Goal: Information Seeking & Learning: Find specific fact

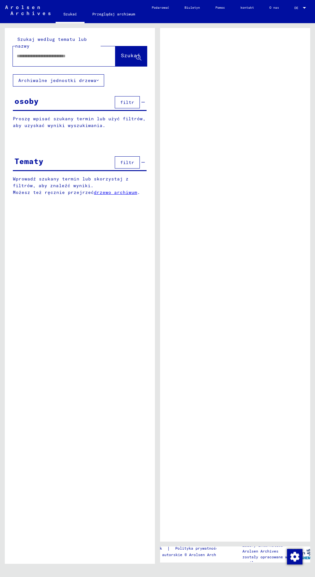
click at [36, 53] on input "text" at bounding box center [58, 56] width 83 height 7
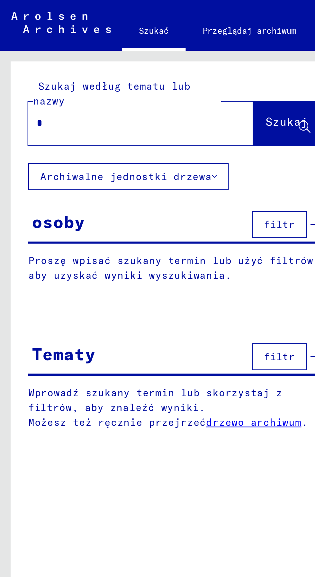
type input "**"
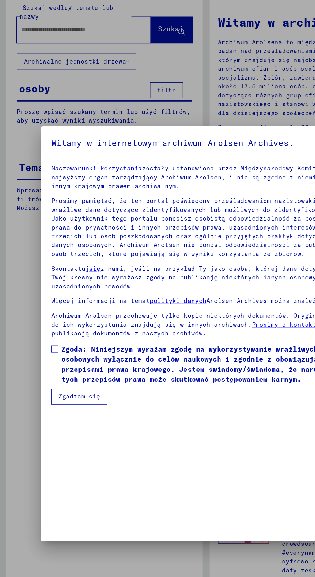
scroll to position [136, 0]
click at [42, 303] on span at bounding box center [41, 300] width 5 height 5
click at [58, 340] on font "Zgadzam się" at bounding box center [61, 337] width 32 height 6
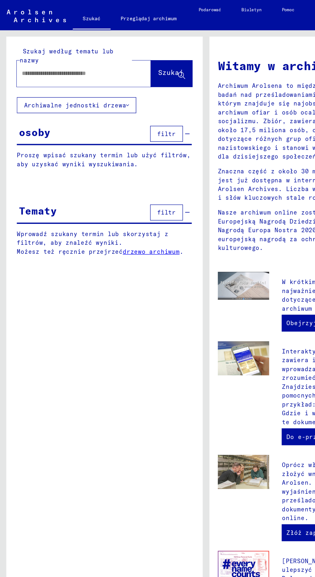
click at [34, 57] on input "text" at bounding box center [57, 56] width 80 height 7
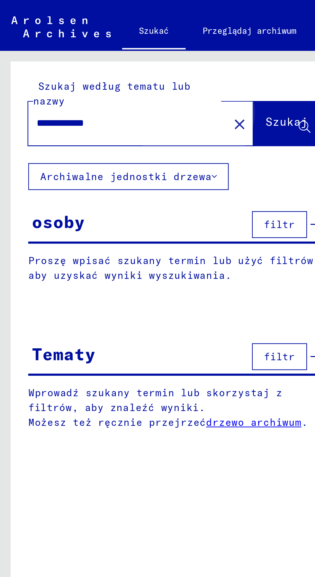
click at [121, 59] on font "Szukaj" at bounding box center [130, 56] width 19 height 6
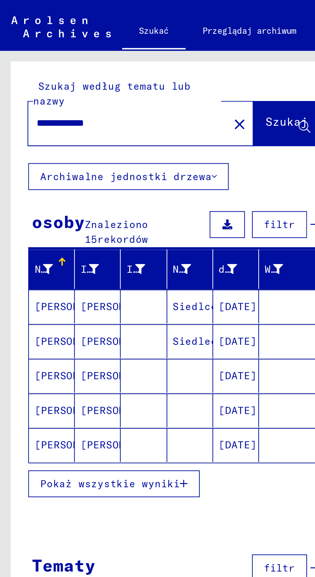
click at [44, 221] on font "Pokaż wszystkie wyniki" at bounding box center [50, 221] width 64 height 6
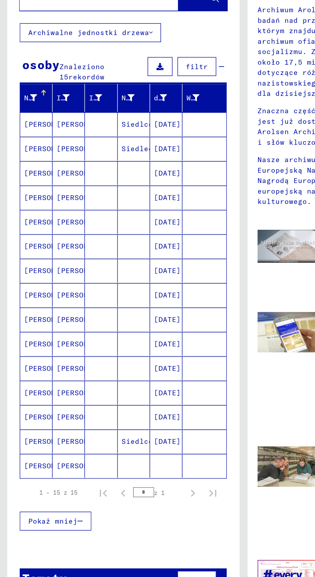
click at [19, 170] on font "[PERSON_NAME]" at bounding box center [35, 171] width 38 height 6
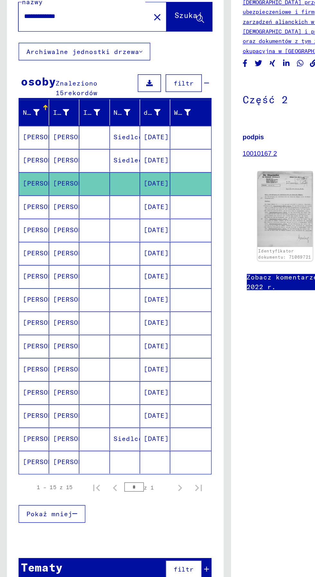
click at [22, 187] on font "[PERSON_NAME]" at bounding box center [35, 188] width 38 height 6
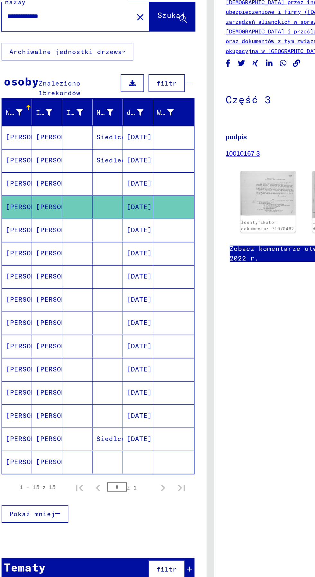
click at [20, 196] on mat-cell "[PERSON_NAME]" at bounding box center [23, 204] width 21 height 16
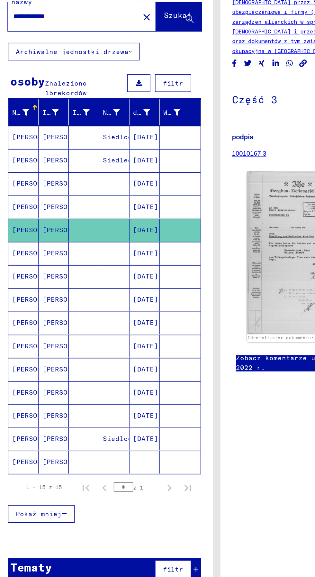
click at [22, 229] on mat-cell "[PERSON_NAME]" at bounding box center [23, 237] width 21 height 16
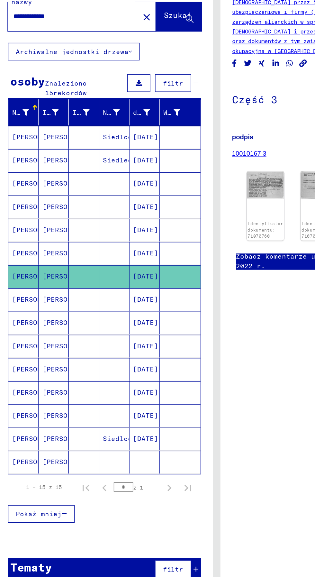
click at [15, 223] on mat-cell "[PERSON_NAME]" at bounding box center [23, 220] width 21 height 16
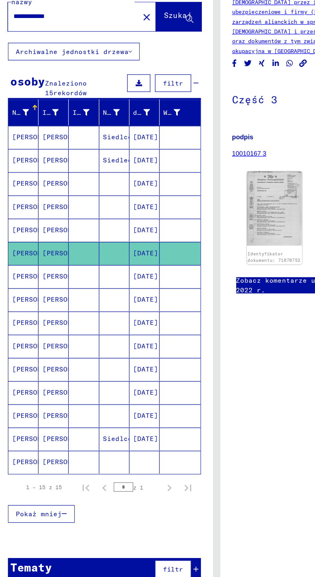
click at [26, 256] on mat-cell "[PERSON_NAME]" at bounding box center [23, 253] width 21 height 16
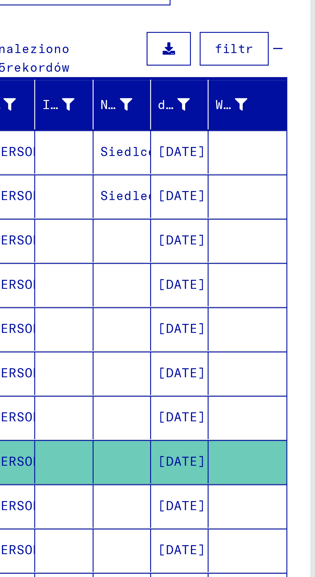
scroll to position [32, 0]
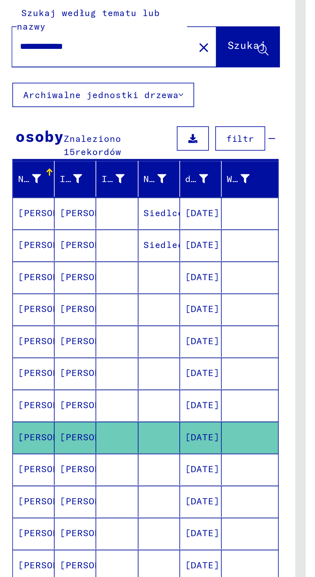
click at [19, 261] on mat-cell "[PERSON_NAME]" at bounding box center [23, 269] width 21 height 16
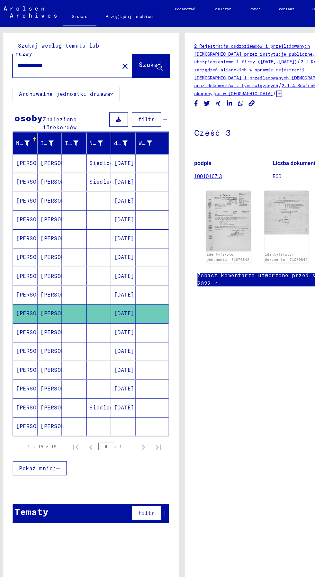
click at [22, 282] on font "[PERSON_NAME]" at bounding box center [35, 285] width 38 height 6
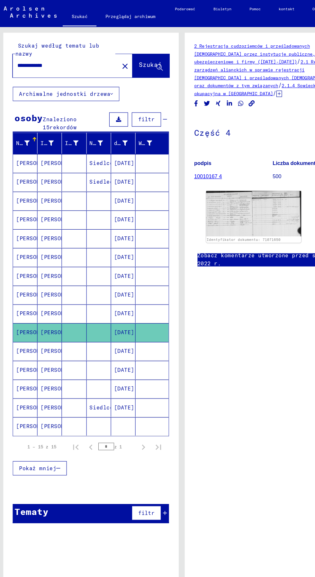
click at [22, 298] on font "[PERSON_NAME]" at bounding box center [35, 301] width 38 height 6
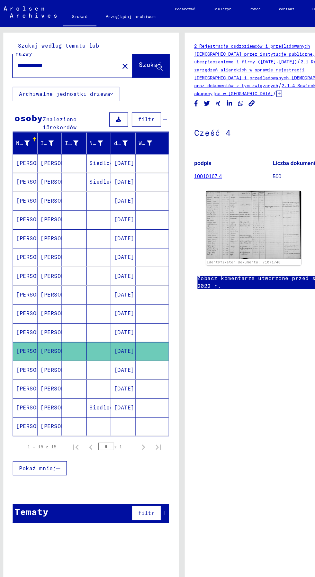
click at [19, 314] on font "[PERSON_NAME]" at bounding box center [35, 317] width 38 height 6
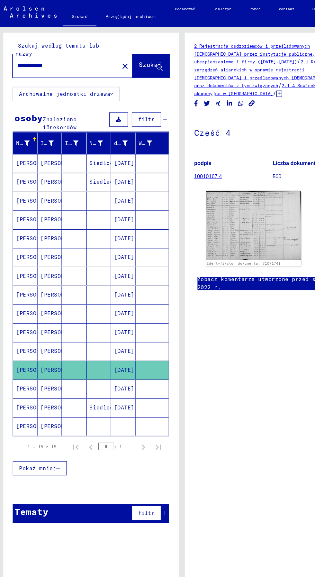
click at [23, 330] on font "[PERSON_NAME]" at bounding box center [35, 333] width 38 height 6
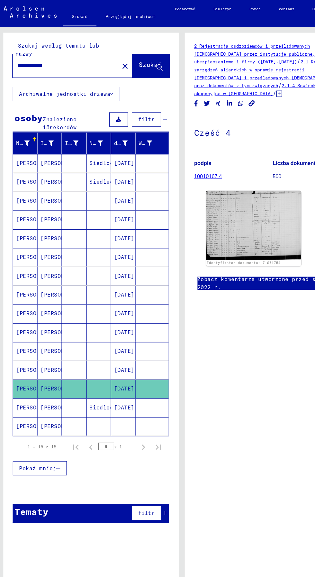
click at [20, 357] on mat-cell "[PERSON_NAME]" at bounding box center [23, 365] width 21 height 16
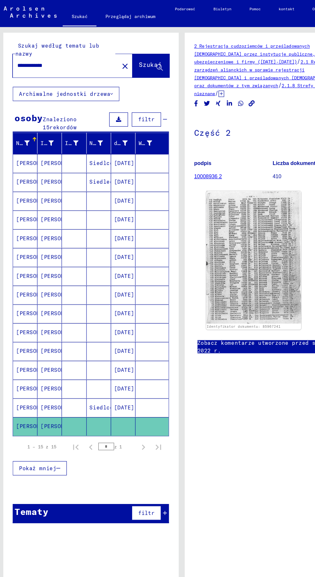
click at [67, 58] on input "**********" at bounding box center [58, 56] width 83 height 7
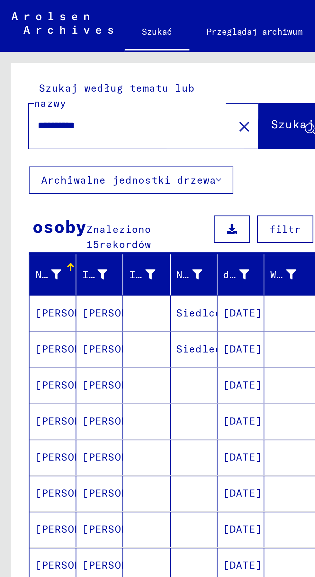
type input "**********"
click at [121, 57] on font "Szukaj" at bounding box center [130, 55] width 19 height 6
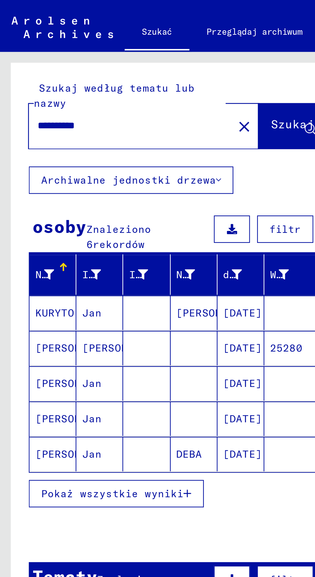
click at [21, 153] on font "[PERSON_NAME]" at bounding box center [35, 156] width 38 height 6
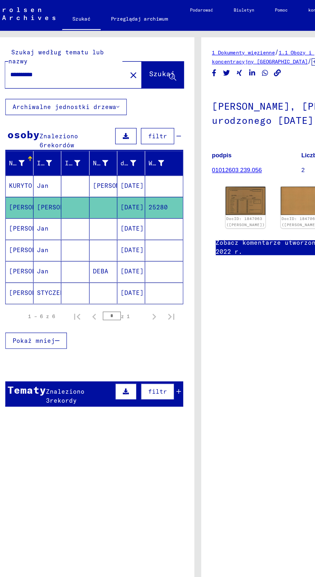
scroll to position [0, 4]
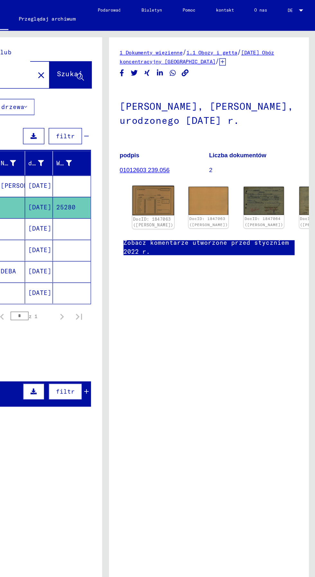
click at [180, 163] on font "DocID: 1847063 ([PERSON_NAME])" at bounding box center [193, 167] width 31 height 8
